Goal: Task Accomplishment & Management: Complete application form

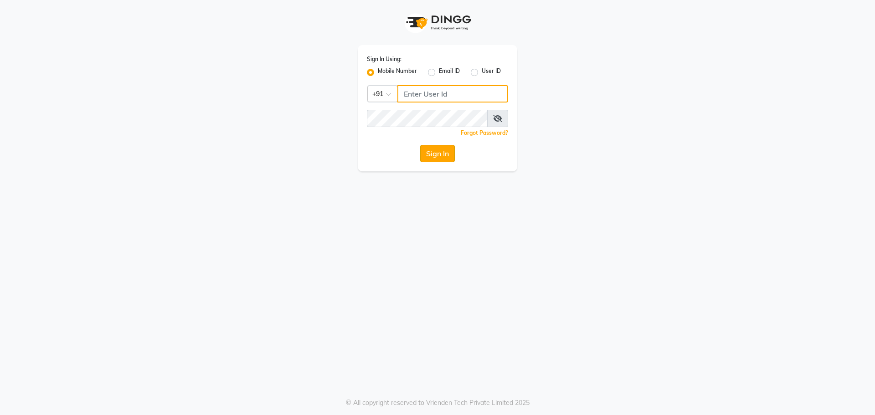
type input "9765887551"
click at [439, 153] on button "Sign In" at bounding box center [437, 153] width 35 height 17
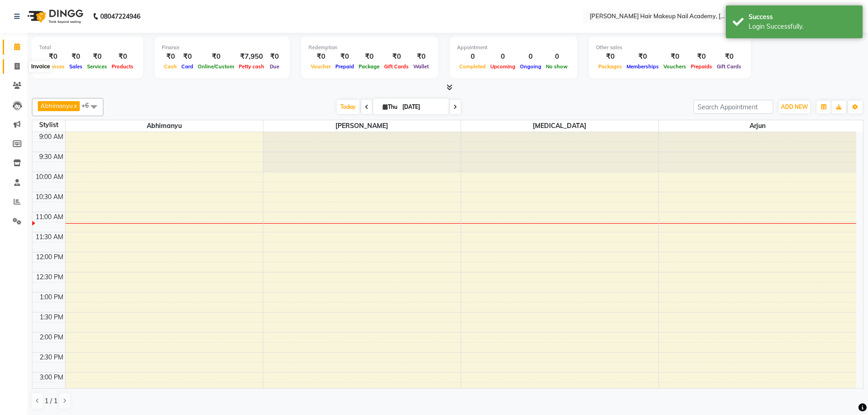
click at [14, 62] on span at bounding box center [17, 67] width 16 height 10
select select "3468"
select select "service"
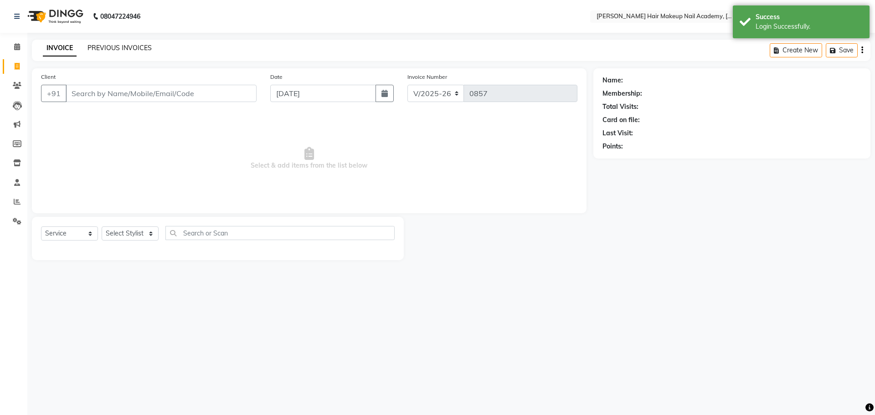
click at [144, 47] on link "PREVIOUS INVOICES" at bounding box center [120, 48] width 64 height 8
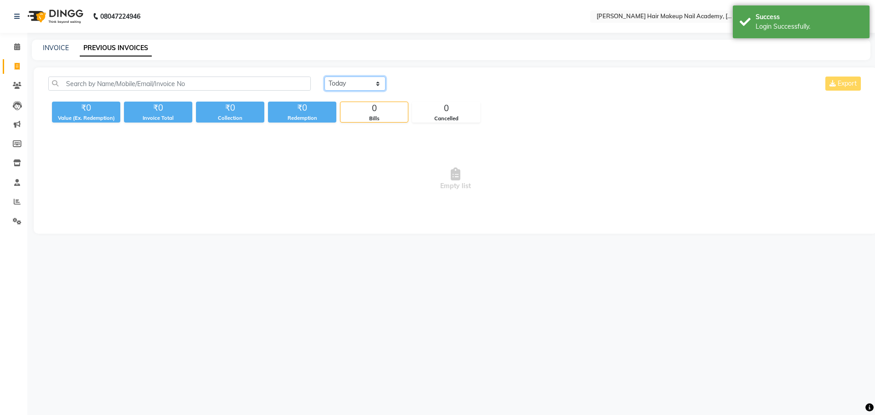
click at [375, 78] on select "[DATE] [DATE] Custom Range" at bounding box center [355, 84] width 61 height 14
select select "[DATE]"
click at [325, 77] on select "[DATE] [DATE] Custom Range" at bounding box center [355, 84] width 61 height 14
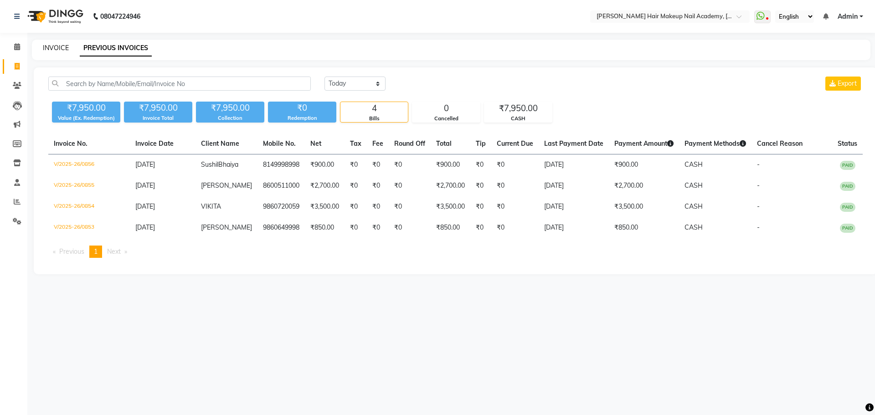
click at [63, 51] on link "INVOICE" at bounding box center [56, 48] width 26 height 8
select select "3468"
select select "service"
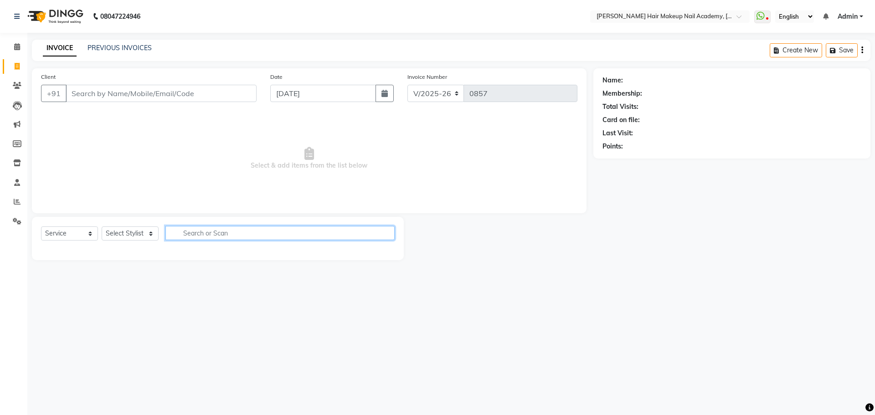
click at [215, 232] on input "text" at bounding box center [279, 233] width 229 height 14
drag, startPoint x: 156, startPoint y: 233, endPoint x: 153, endPoint y: 237, distance: 4.9
click at [156, 233] on select "Select Stylist Abhimanyu [PERSON_NAME] Arjun [PERSON_NAME] Kiran [MEDICAL_DATA]" at bounding box center [130, 234] width 57 height 14
select select "45992"
click at [102, 227] on select "Select Stylist Abhimanyu [PERSON_NAME] Arjun [PERSON_NAME] Kiran [MEDICAL_DATA]" at bounding box center [130, 234] width 57 height 14
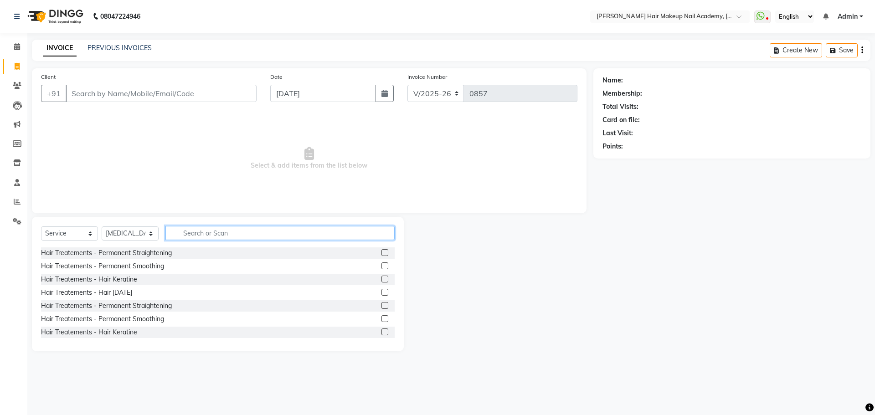
click at [218, 233] on input "text" at bounding box center [279, 233] width 229 height 14
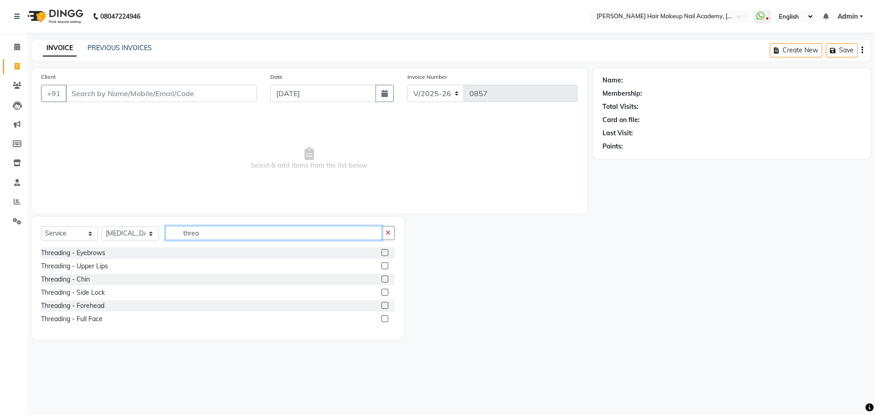
type input "threa"
click at [387, 255] on label at bounding box center [385, 252] width 7 height 7
click at [387, 255] on input "checkbox" at bounding box center [385, 253] width 6 height 6
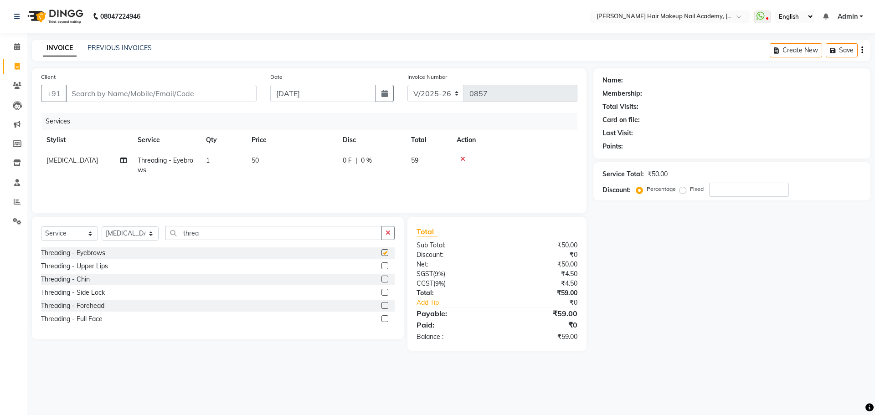
checkbox input "false"
click at [384, 266] on label at bounding box center [385, 266] width 7 height 7
click at [384, 266] on input "checkbox" at bounding box center [385, 266] width 6 height 6
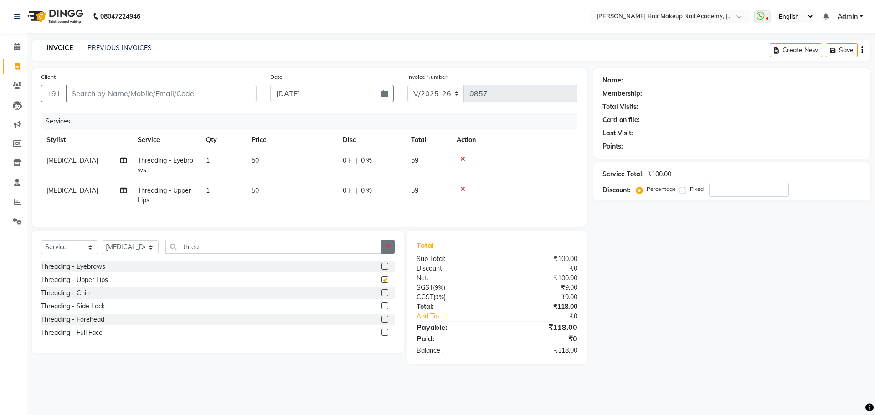
checkbox input "false"
click at [390, 250] on icon "button" at bounding box center [388, 246] width 5 height 6
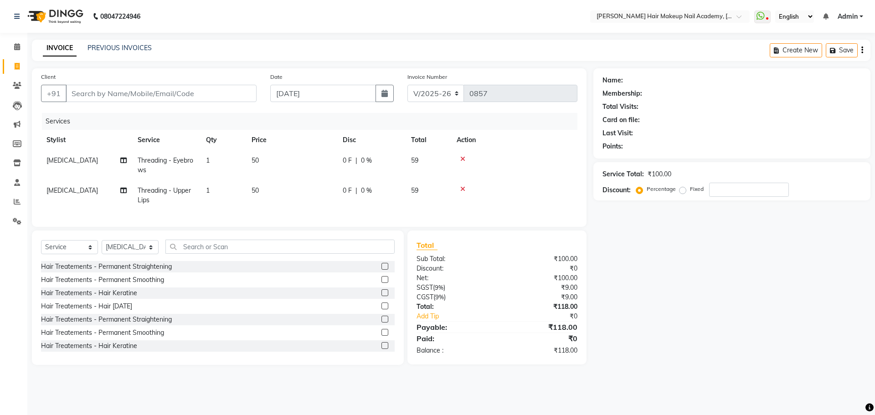
click at [295, 192] on td "50" at bounding box center [291, 196] width 91 height 30
select select "45992"
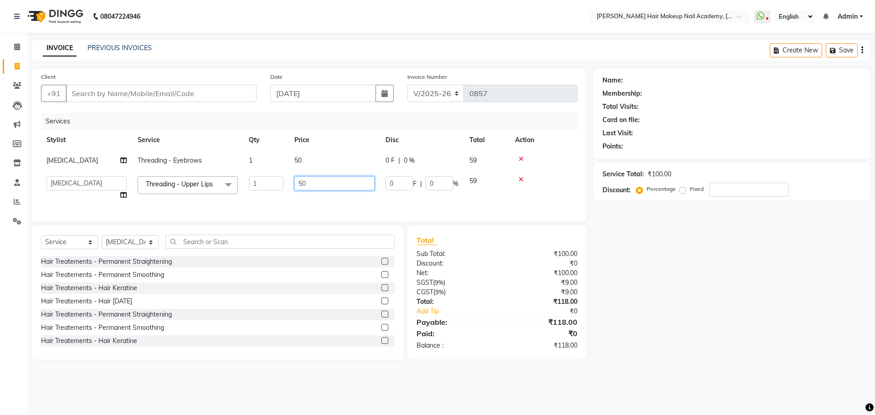
click at [314, 184] on input "50" at bounding box center [334, 183] width 80 height 14
drag, startPoint x: 285, startPoint y: 180, endPoint x: 250, endPoint y: 173, distance: 35.8
click at [250, 173] on tr "Abhimanyu [PERSON_NAME] Arjun [PERSON_NAME] Kiran [MEDICAL_DATA] Threading - Up…" at bounding box center [309, 188] width 537 height 35
type input "200"
click at [645, 302] on div "Name: Membership: Total Visits: Card on file: Last Visit: Points: Service Total…" at bounding box center [736, 214] width 284 height 292
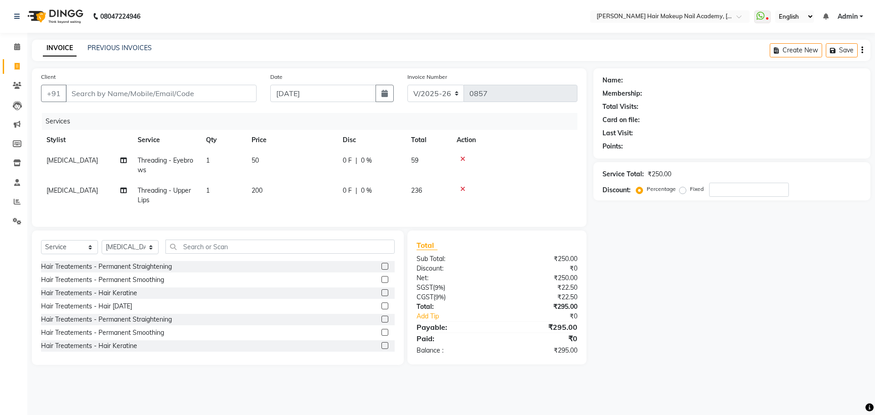
click at [862, 50] on icon "button" at bounding box center [863, 50] width 2 height 0
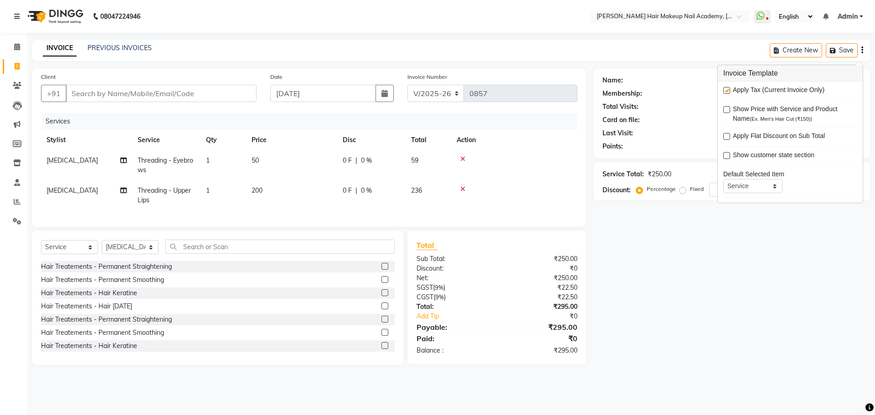
click at [726, 89] on label at bounding box center [726, 90] width 7 height 7
click at [726, 89] on input "checkbox" at bounding box center [726, 91] width 6 height 6
checkbox input "false"
click at [736, 289] on div "Name: Membership: Total Visits: Card on file: Last Visit: Points: Service Total…" at bounding box center [736, 216] width 284 height 297
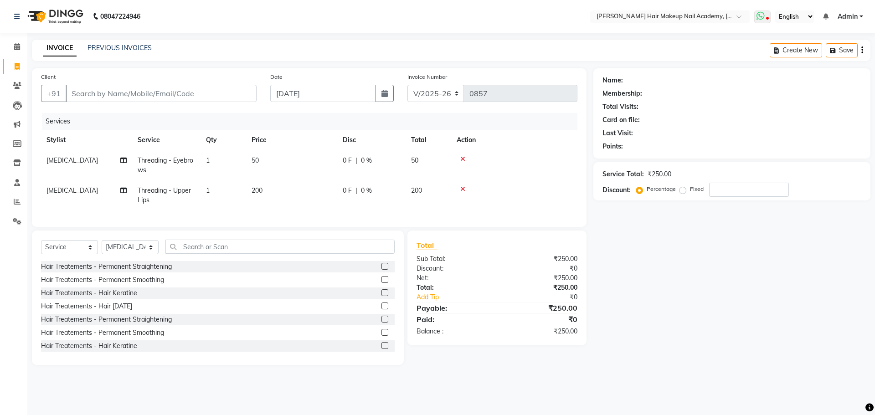
click at [759, 19] on icon at bounding box center [761, 15] width 8 height 9
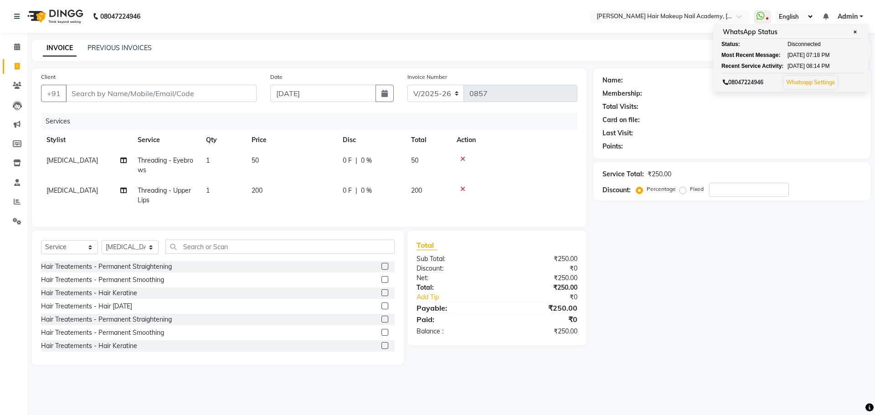
click at [661, 319] on div "Name: Membership: Total Visits: Card on file: Last Visit: Points: Service Total…" at bounding box center [736, 216] width 284 height 297
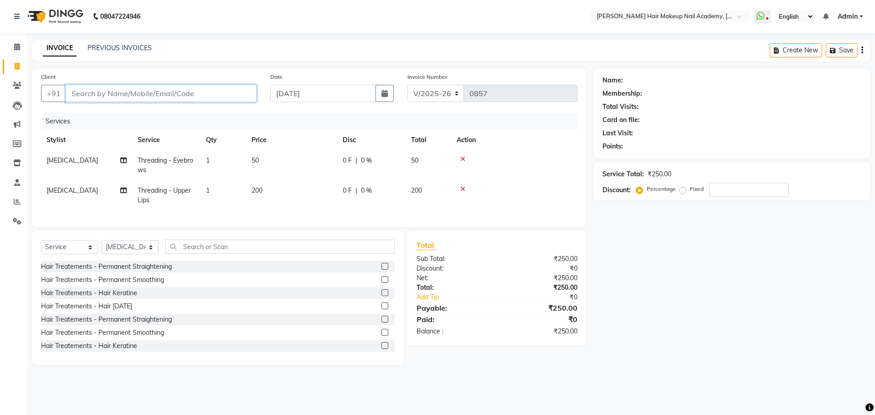
click at [197, 94] on input "Client" at bounding box center [161, 93] width 191 height 17
type input "7"
type input "0"
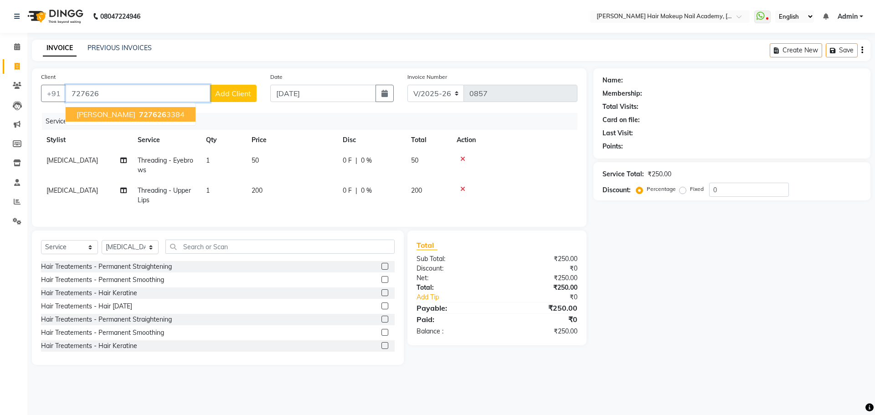
click at [171, 114] on ngb-highlight "727626 3384" at bounding box center [160, 114] width 47 height 9
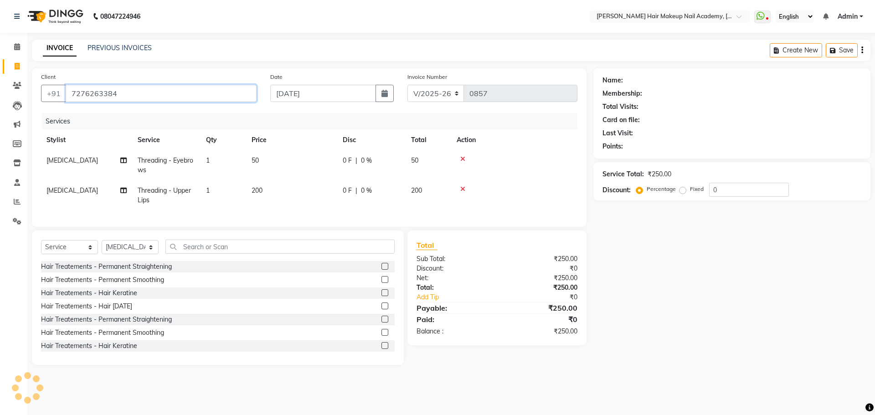
type input "7276263384"
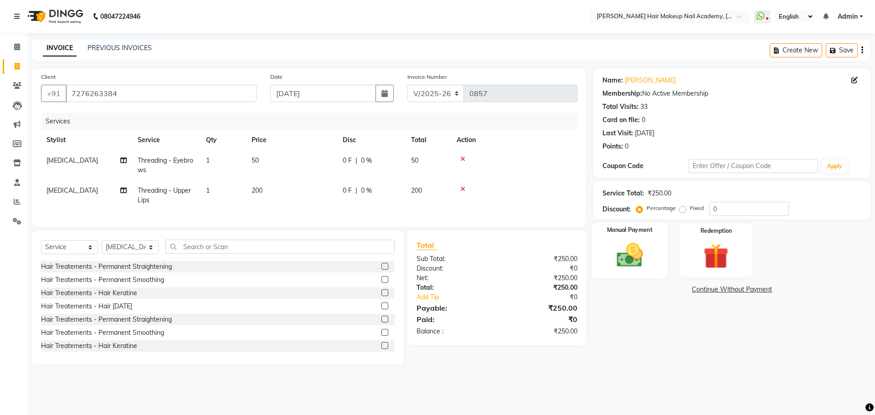
click at [640, 272] on div "Manual Payment" at bounding box center [630, 250] width 76 height 56
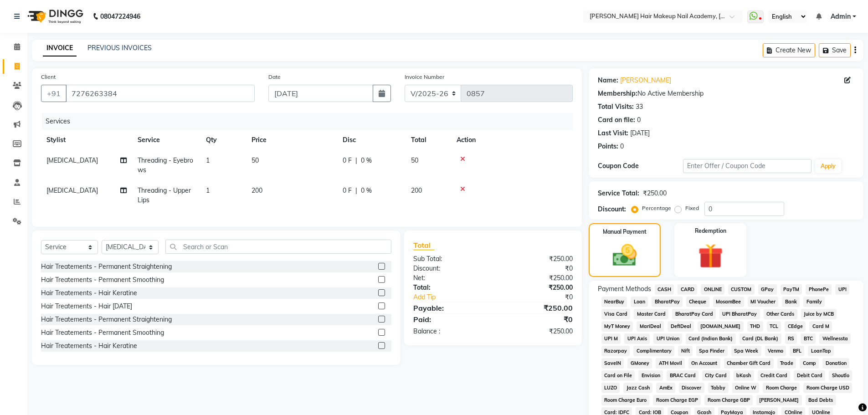
click at [764, 291] on span "GPay" at bounding box center [768, 289] width 19 height 10
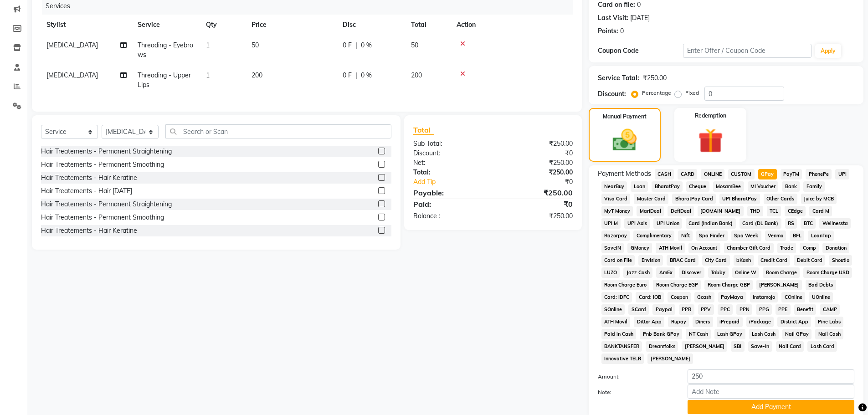
scroll to position [185, 0]
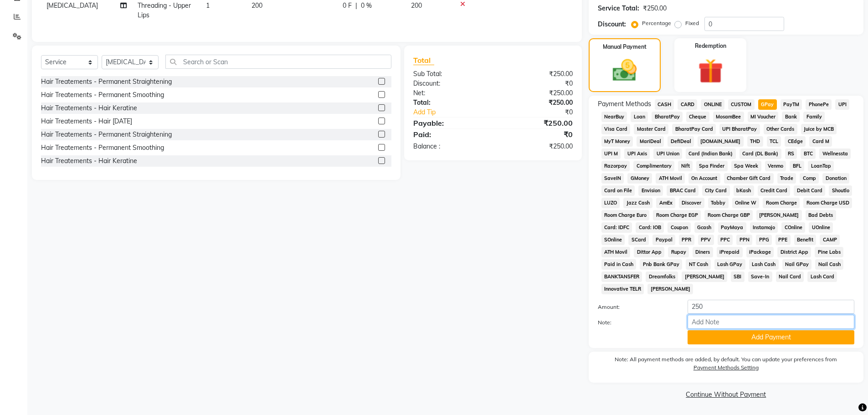
click at [742, 324] on input "Note:" at bounding box center [771, 322] width 167 height 14
type input "Atul gpay"
click at [761, 335] on button "Add Payment" at bounding box center [771, 337] width 167 height 14
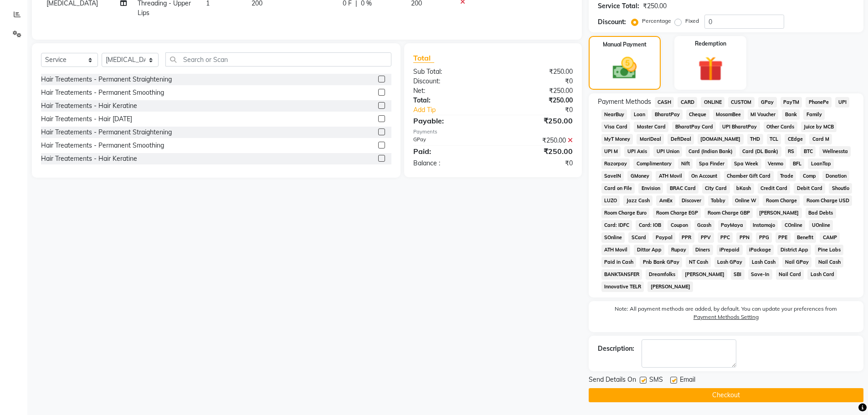
scroll to position [188, 0]
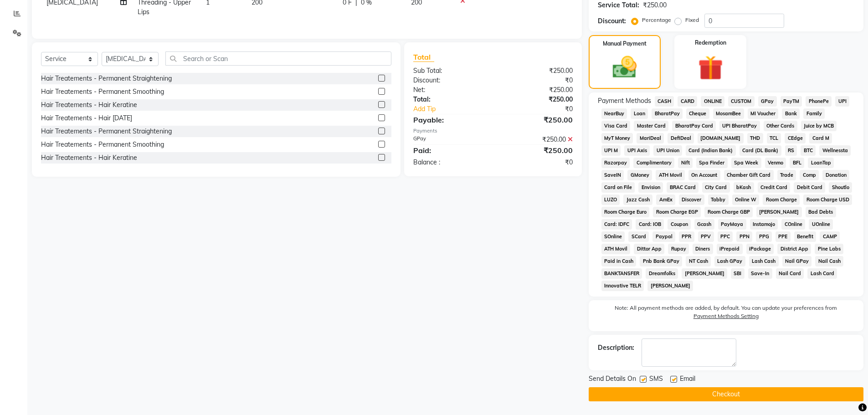
click at [774, 392] on button "Checkout" at bounding box center [726, 394] width 275 height 14
